Goal: Entertainment & Leisure: Consume media (video, audio)

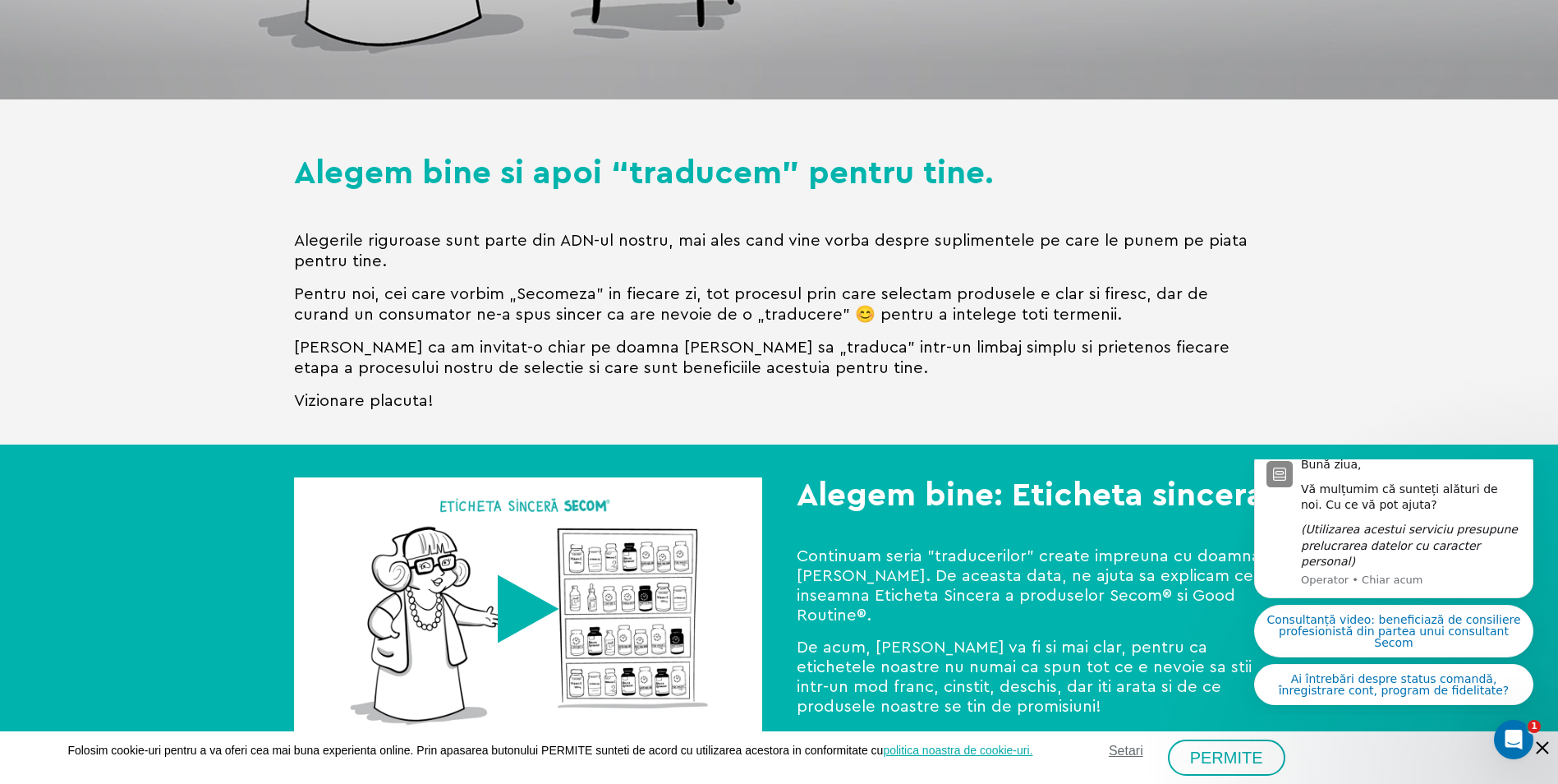
scroll to position [575, 0]
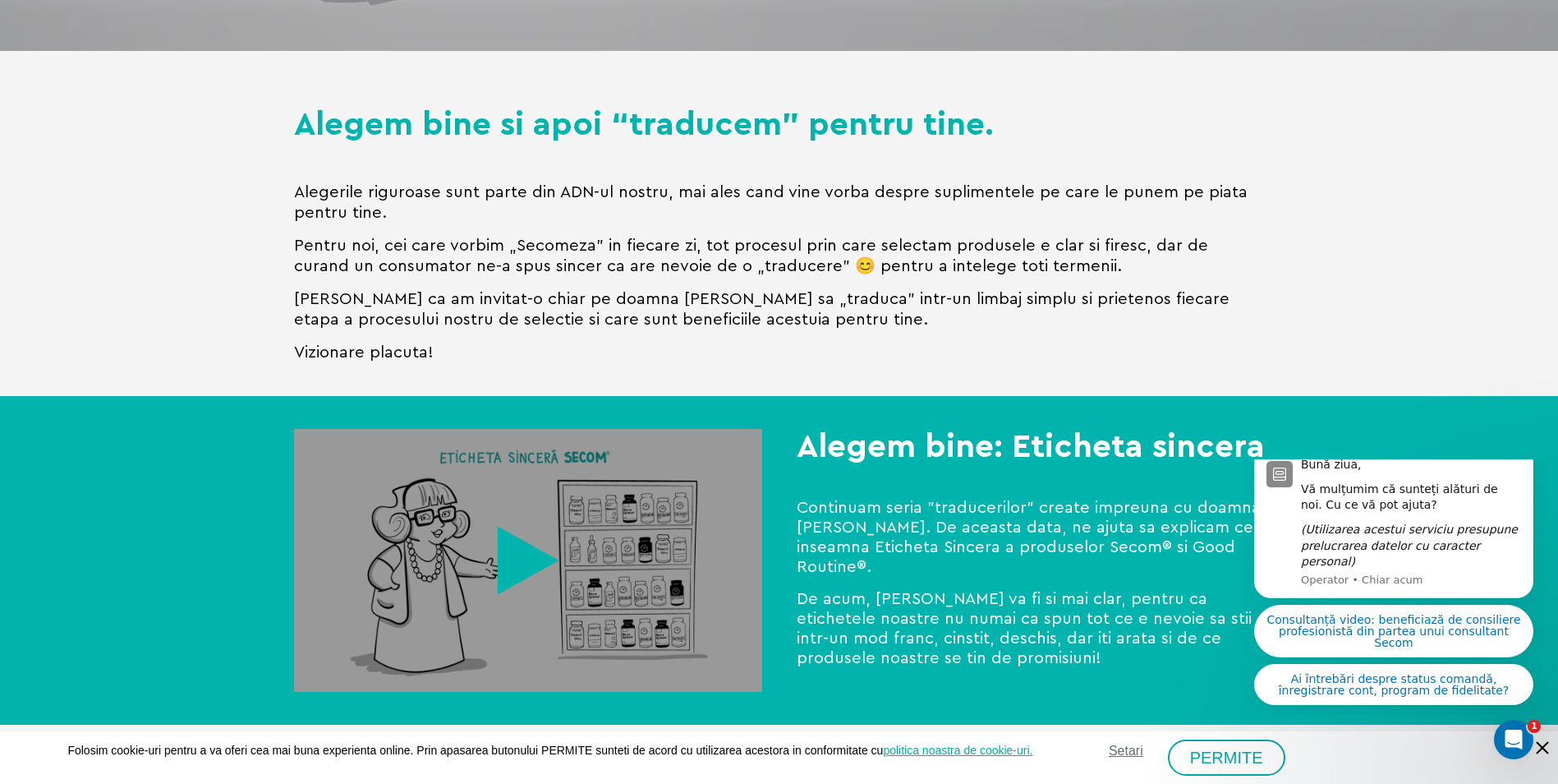
click at [518, 559] on link at bounding box center [528, 560] width 468 height 264
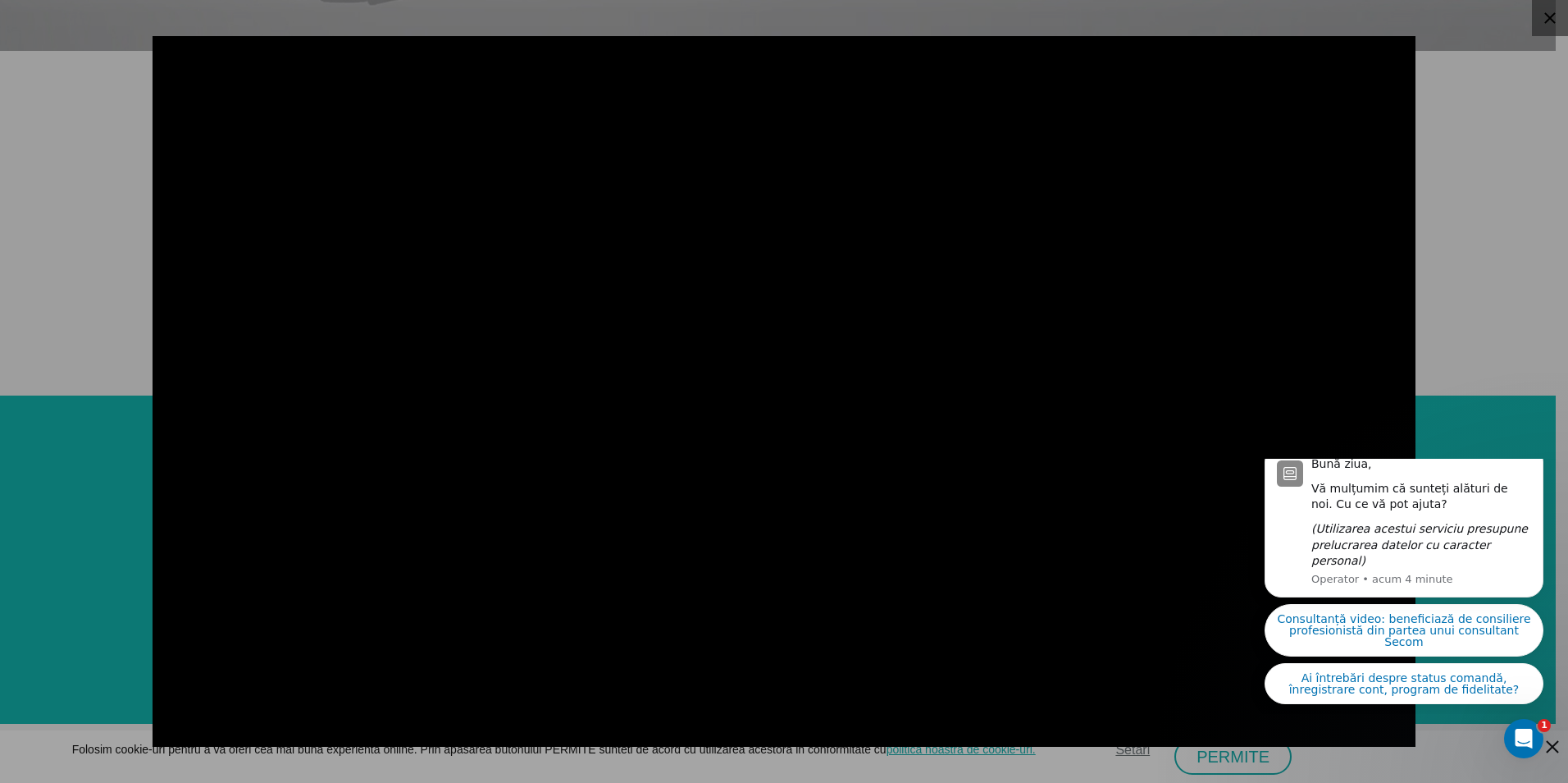
click at [1515, 299] on div at bounding box center [784, 391] width 1568 height 783
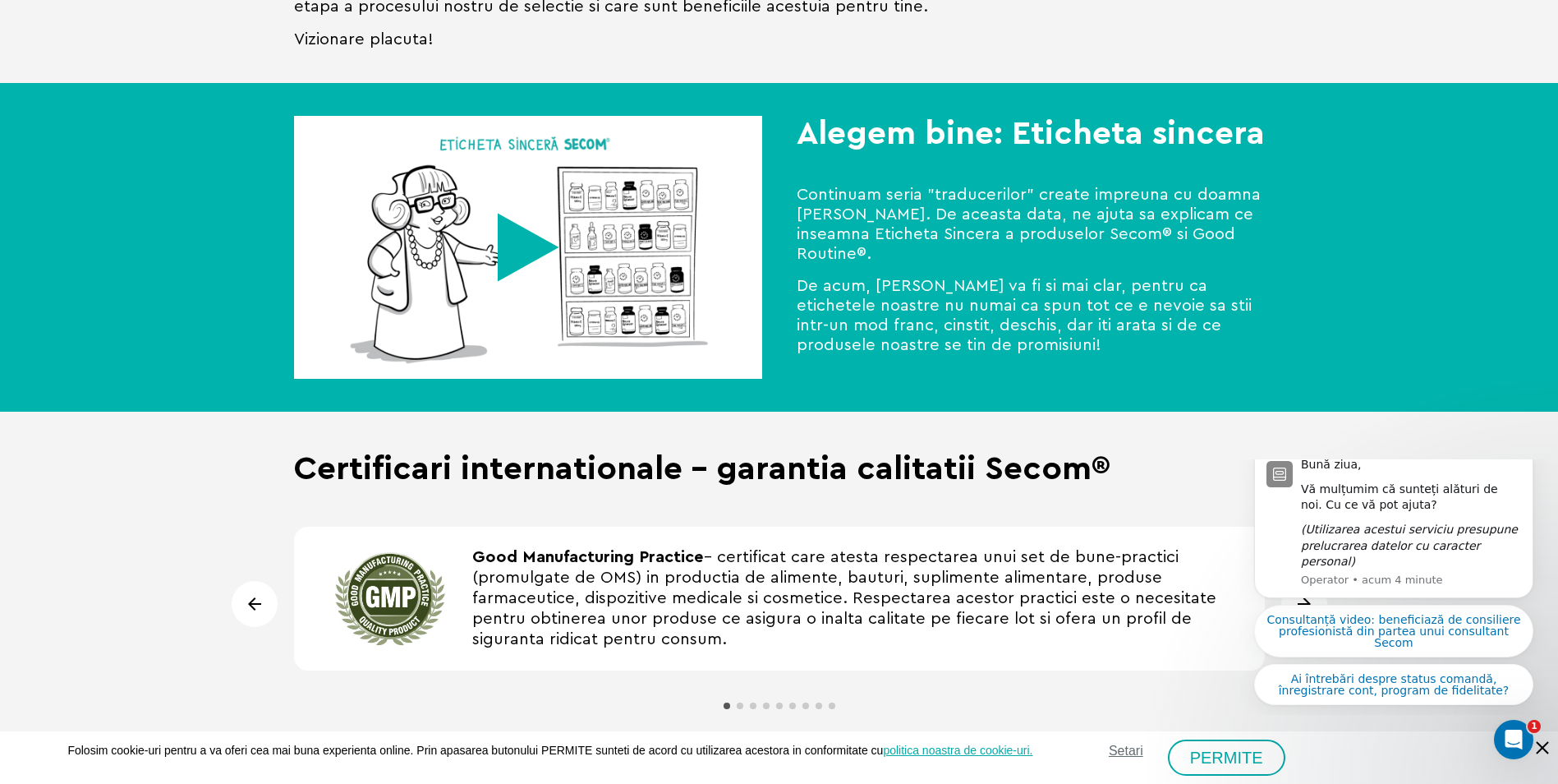
scroll to position [1150, 0]
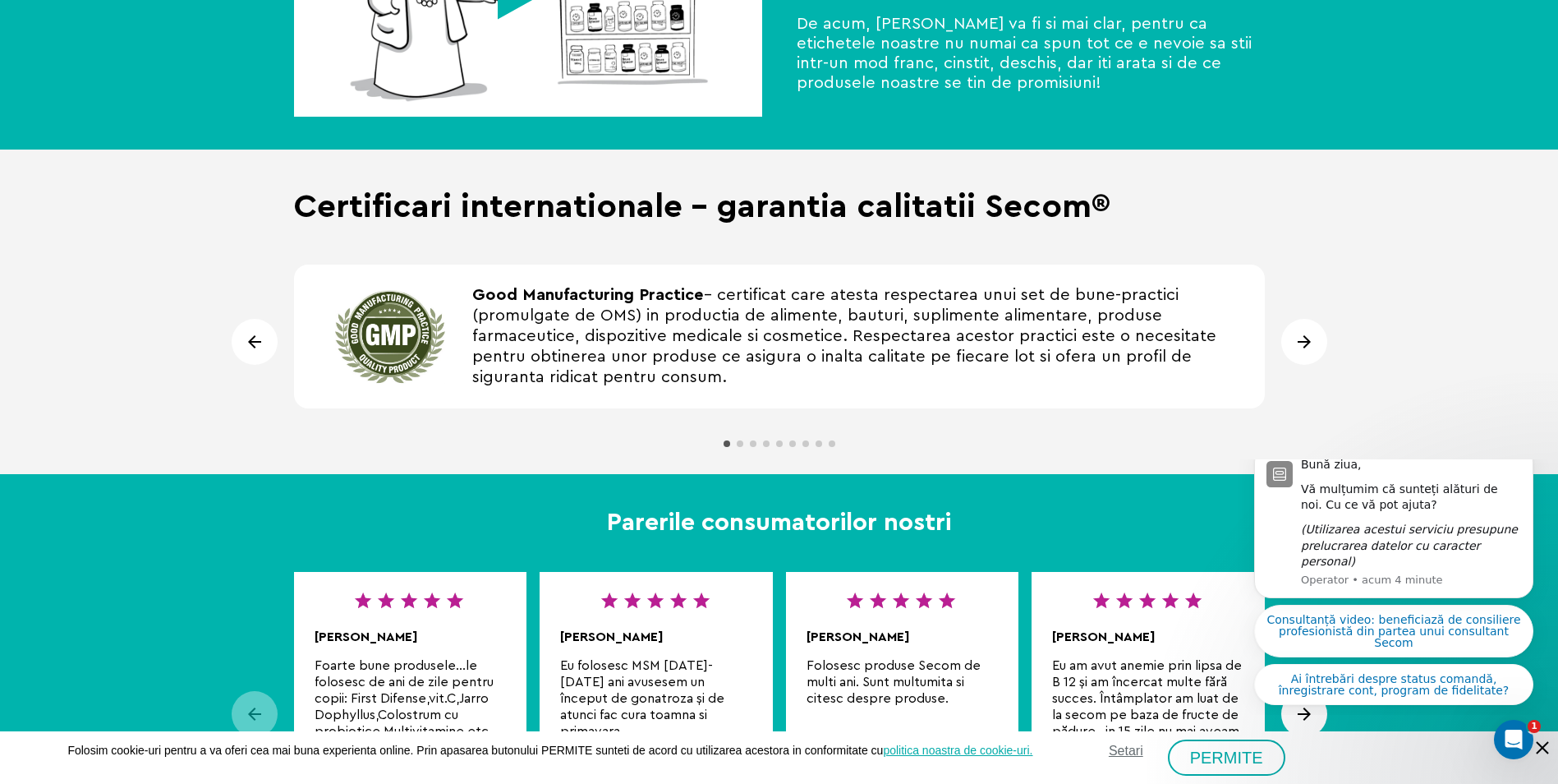
click at [1302, 349] on div "Next slide" at bounding box center [1305, 341] width 46 height 46
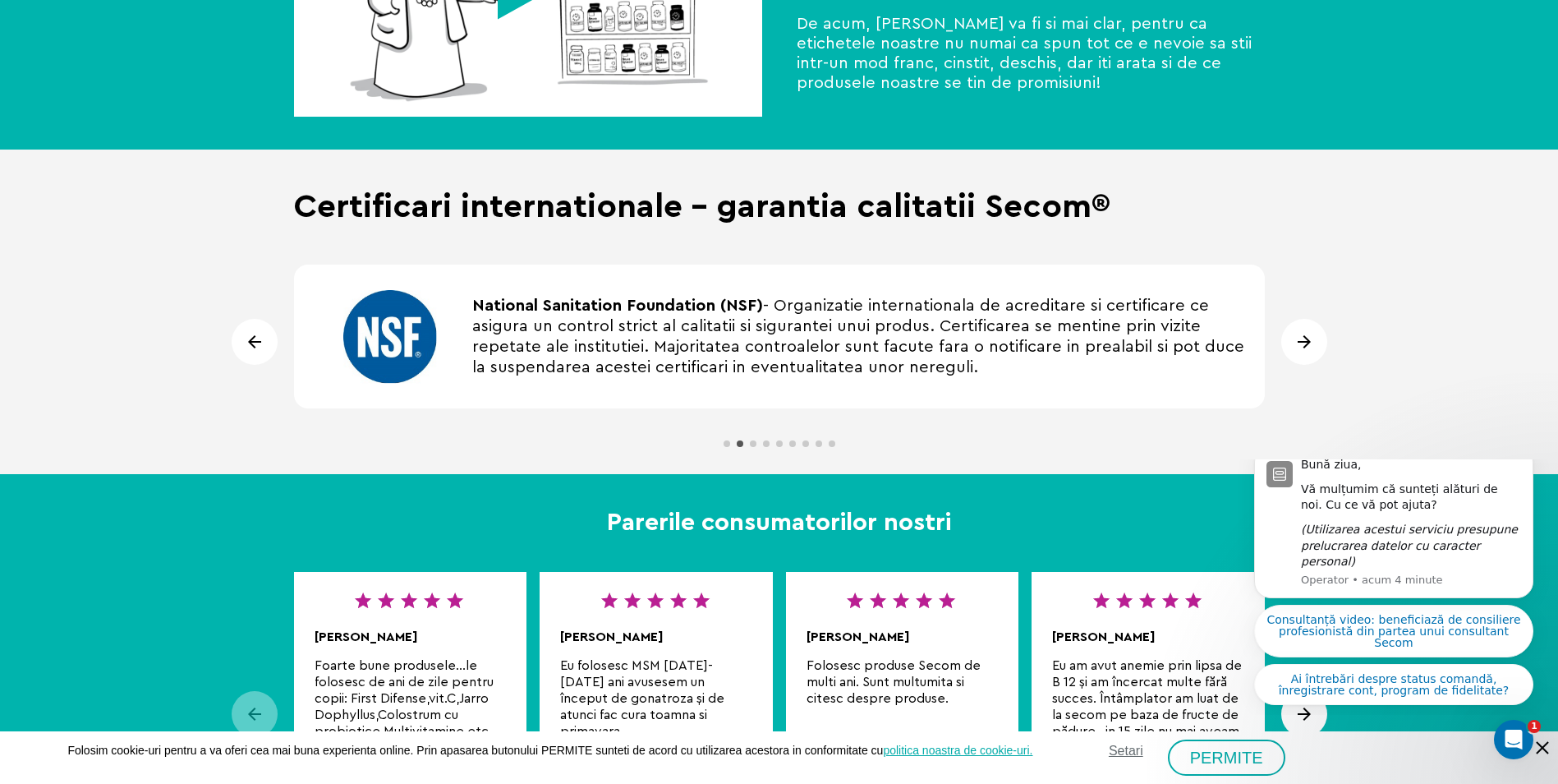
click at [1302, 349] on div "Next slide" at bounding box center [1305, 341] width 46 height 46
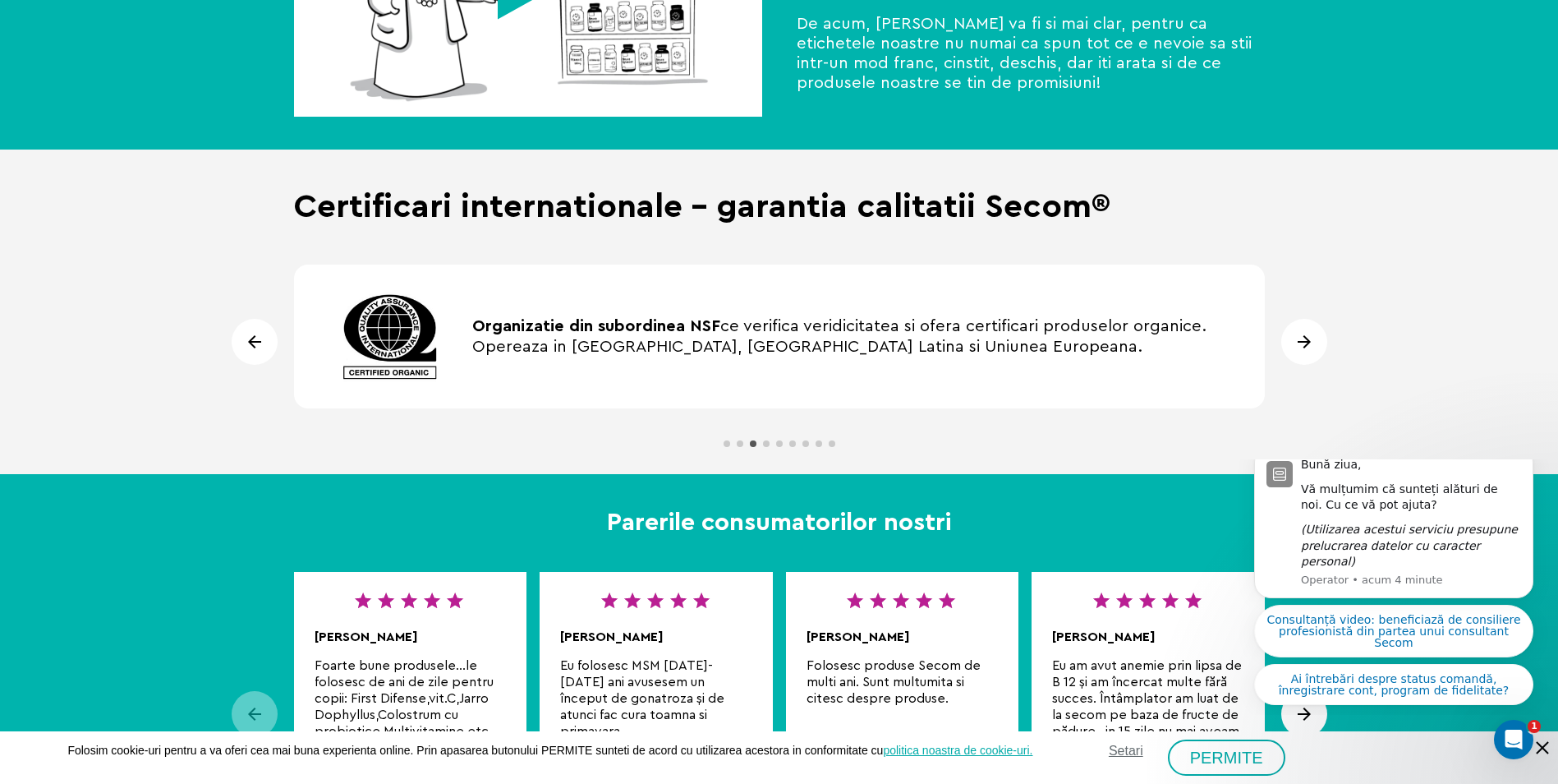
click at [1302, 349] on div "Next slide" at bounding box center [1305, 341] width 46 height 46
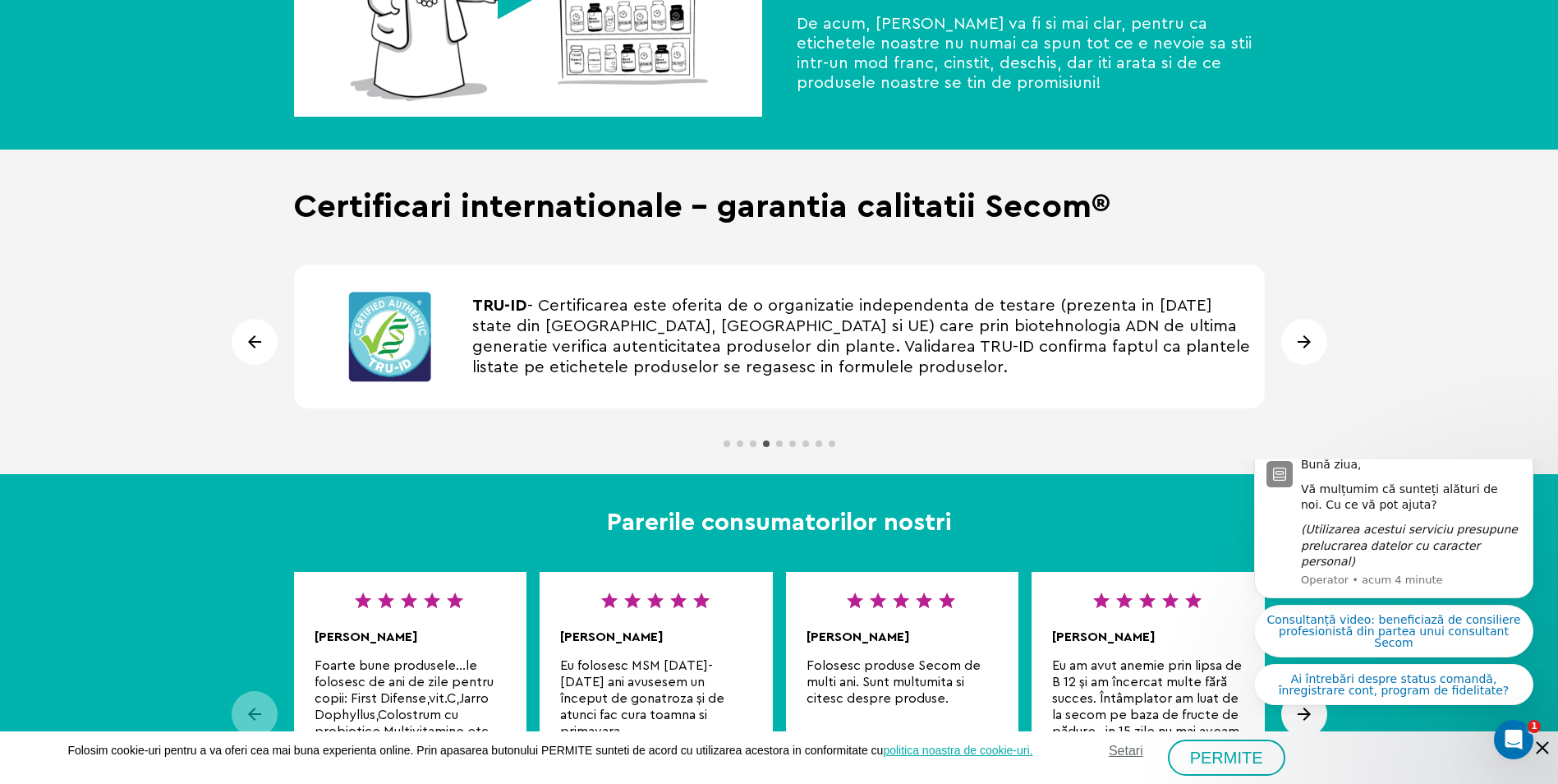
click at [1304, 350] on div "Next slide" at bounding box center [1305, 341] width 46 height 46
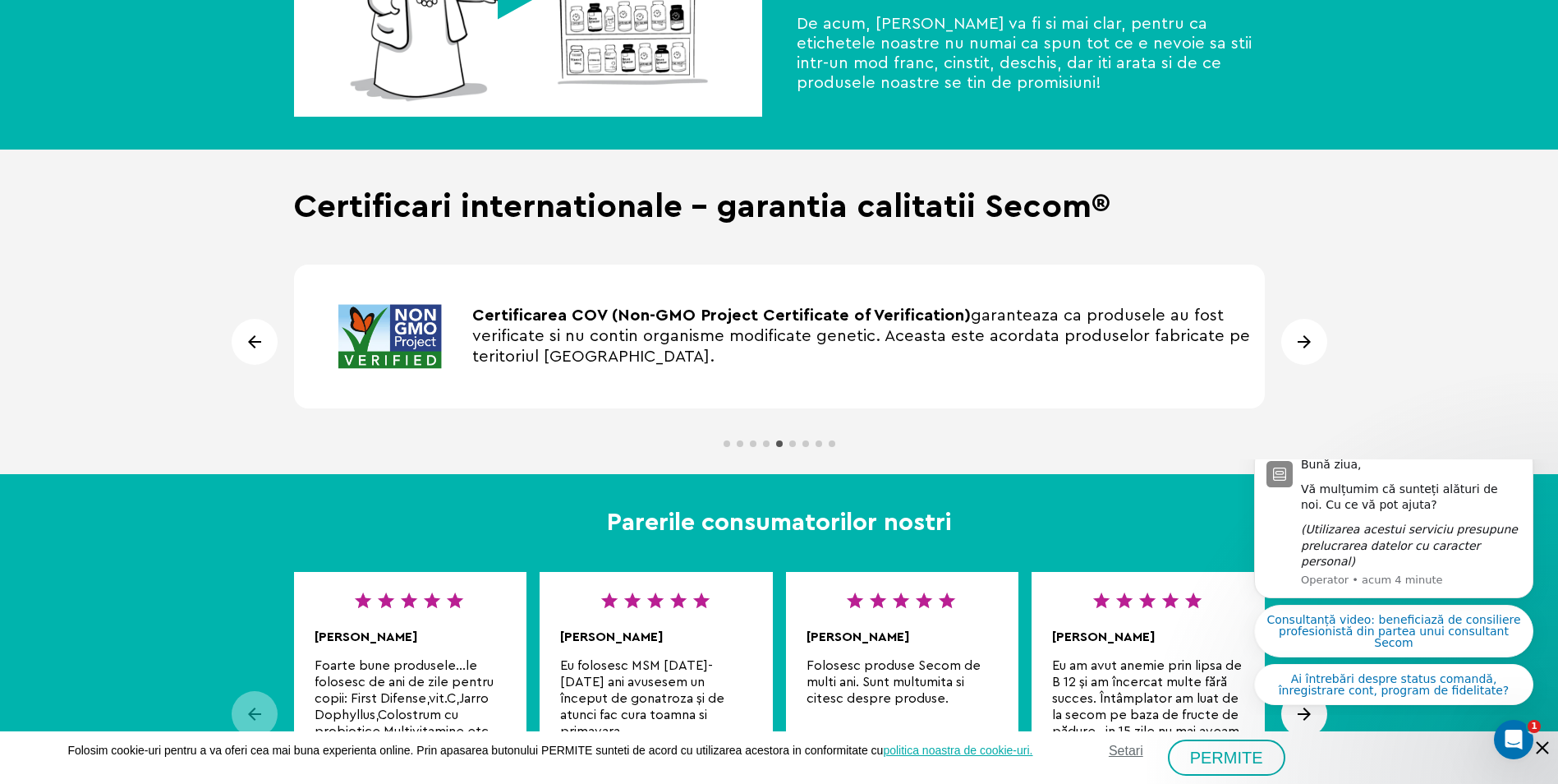
click at [1303, 350] on div "Next slide" at bounding box center [1305, 341] width 46 height 46
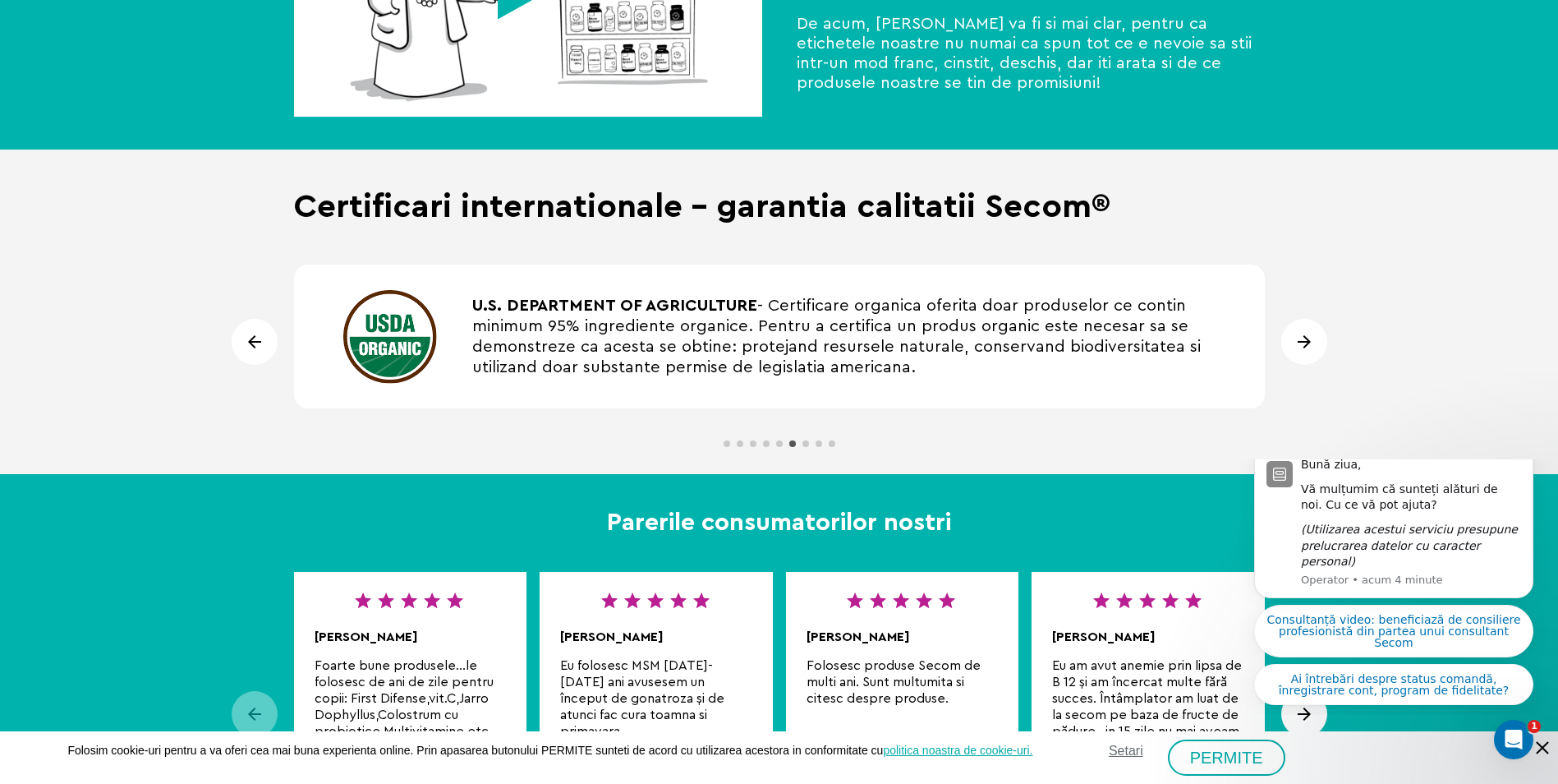
click at [1302, 349] on div "Next slide" at bounding box center [1305, 341] width 46 height 46
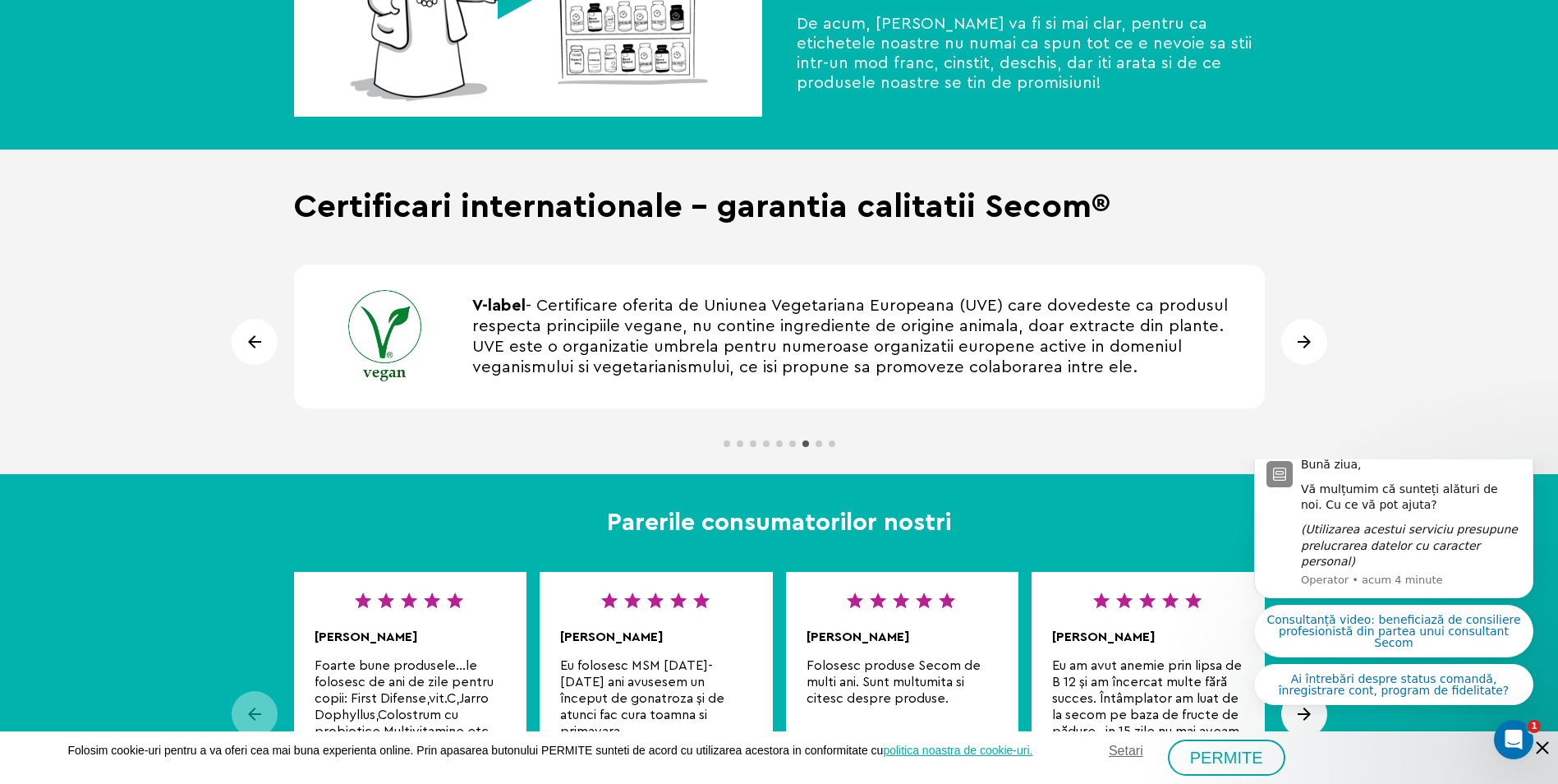
click at [1302, 349] on div "Next slide" at bounding box center [1305, 341] width 46 height 46
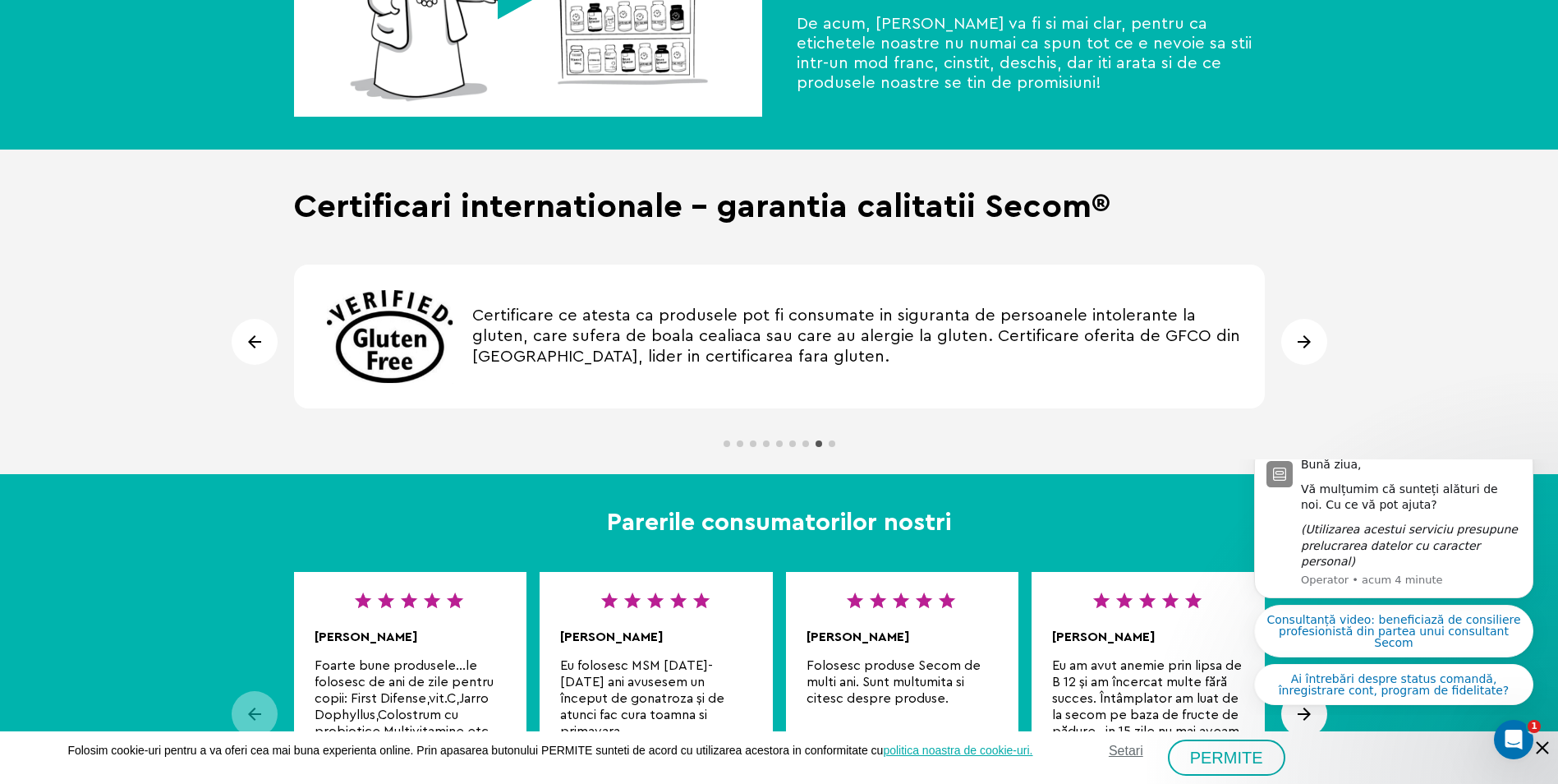
click at [1302, 349] on div "Next slide" at bounding box center [1305, 341] width 46 height 46
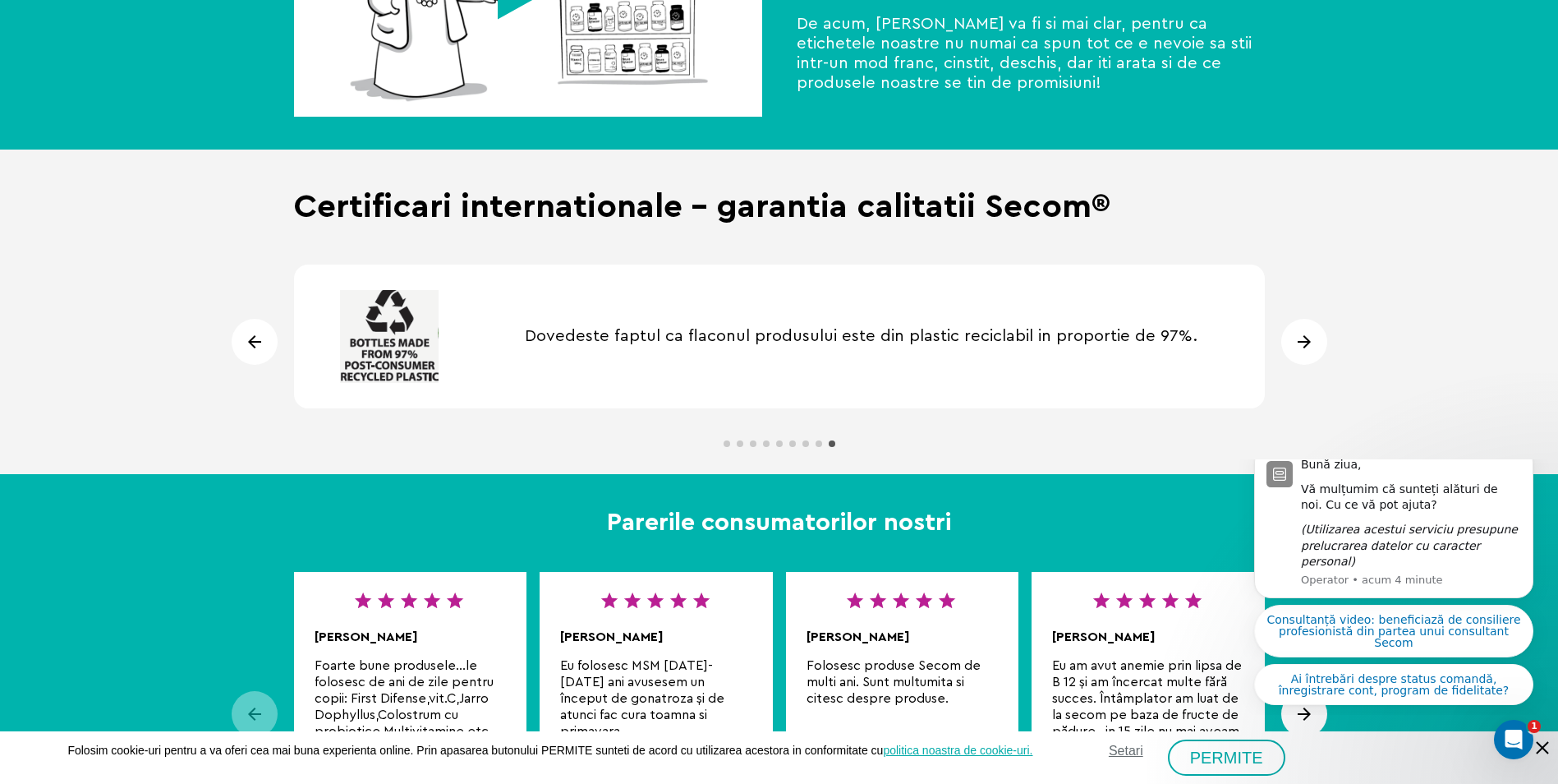
click at [1302, 349] on div "Next slide" at bounding box center [1305, 341] width 46 height 46
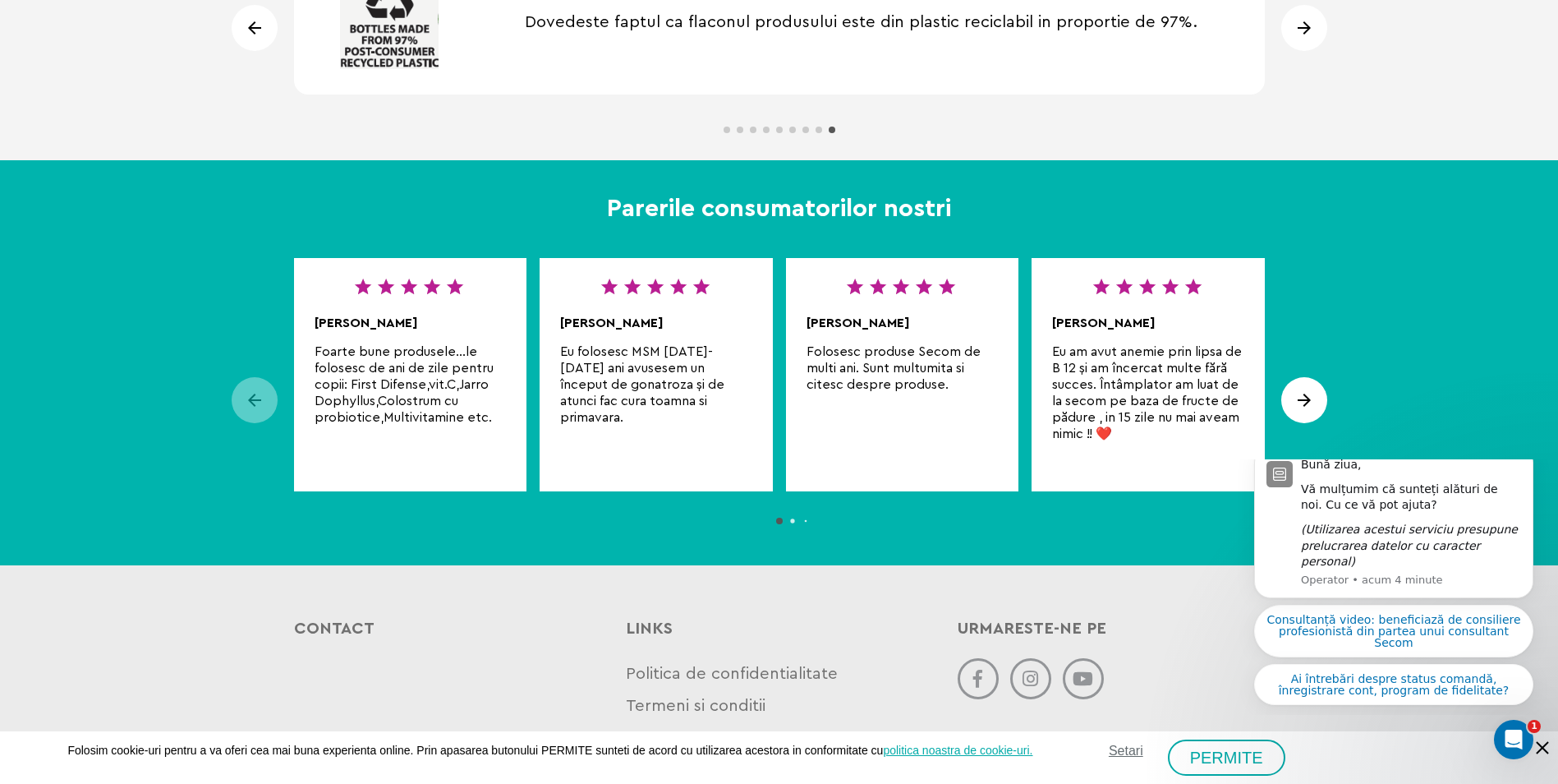
scroll to position [1527, 0]
